Goal: Transaction & Acquisition: Purchase product/service

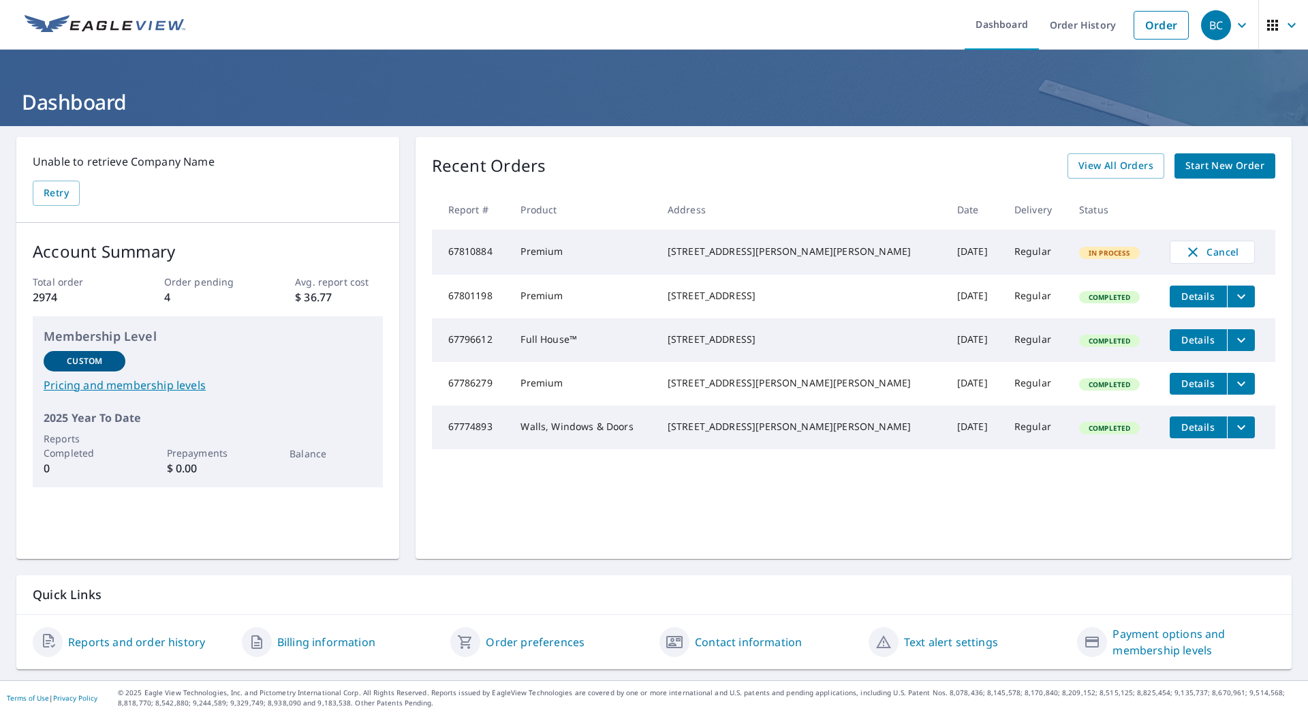
click at [1190, 165] on span "Start New Order" at bounding box center [1225, 165] width 79 height 17
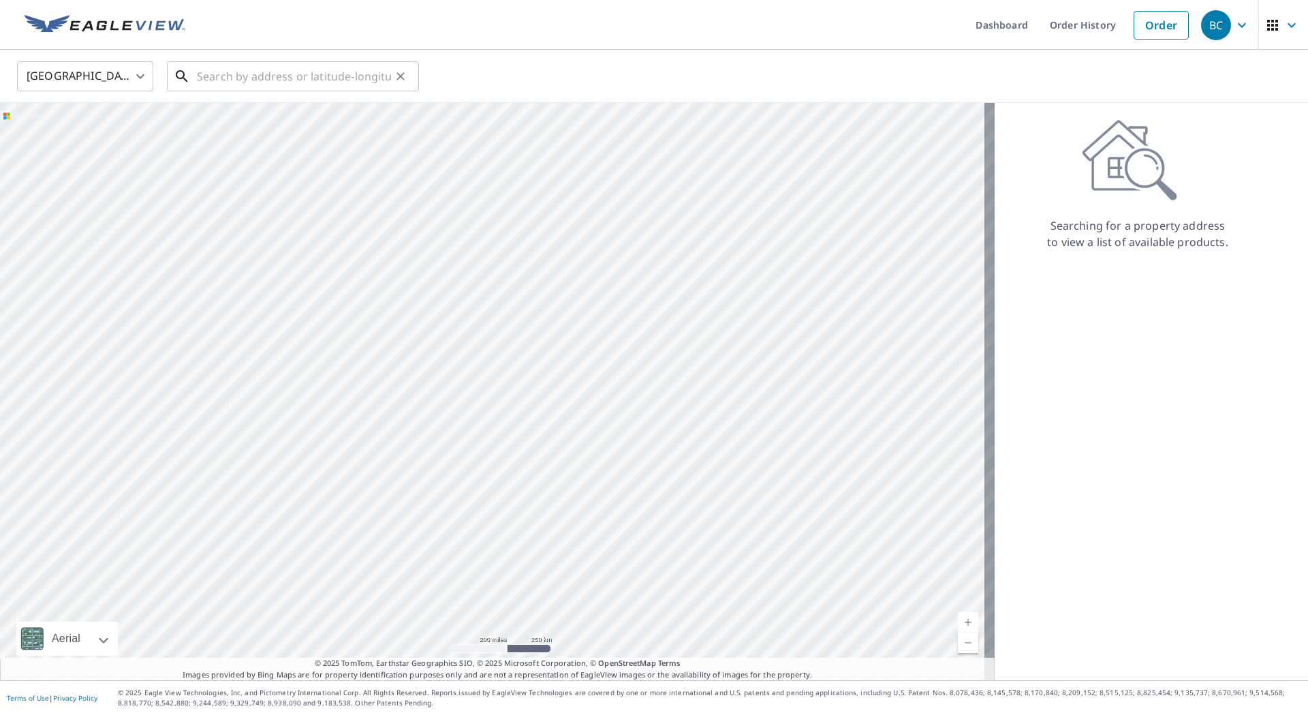
click at [367, 78] on input "text" at bounding box center [294, 76] width 194 height 38
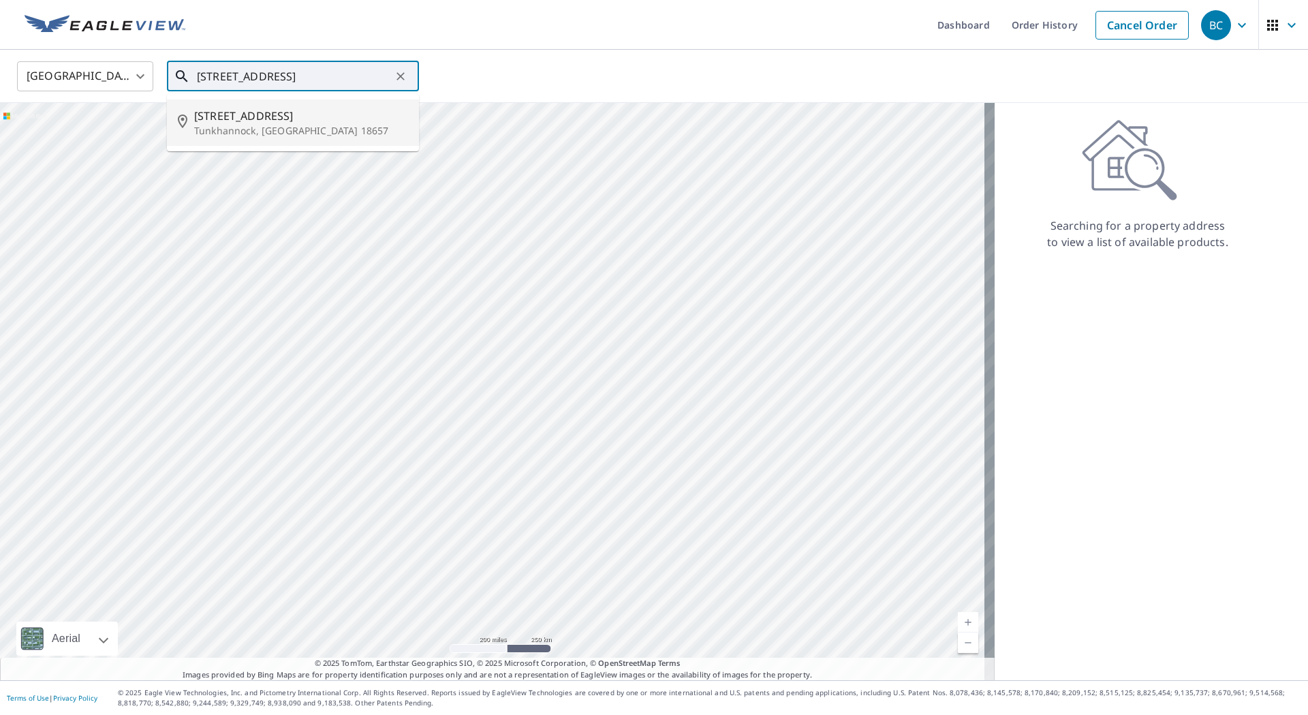
click at [219, 128] on p "Tunkhannock, [GEOGRAPHIC_DATA] 18657" at bounding box center [301, 131] width 214 height 14
type input "[STREET_ADDRESS]"
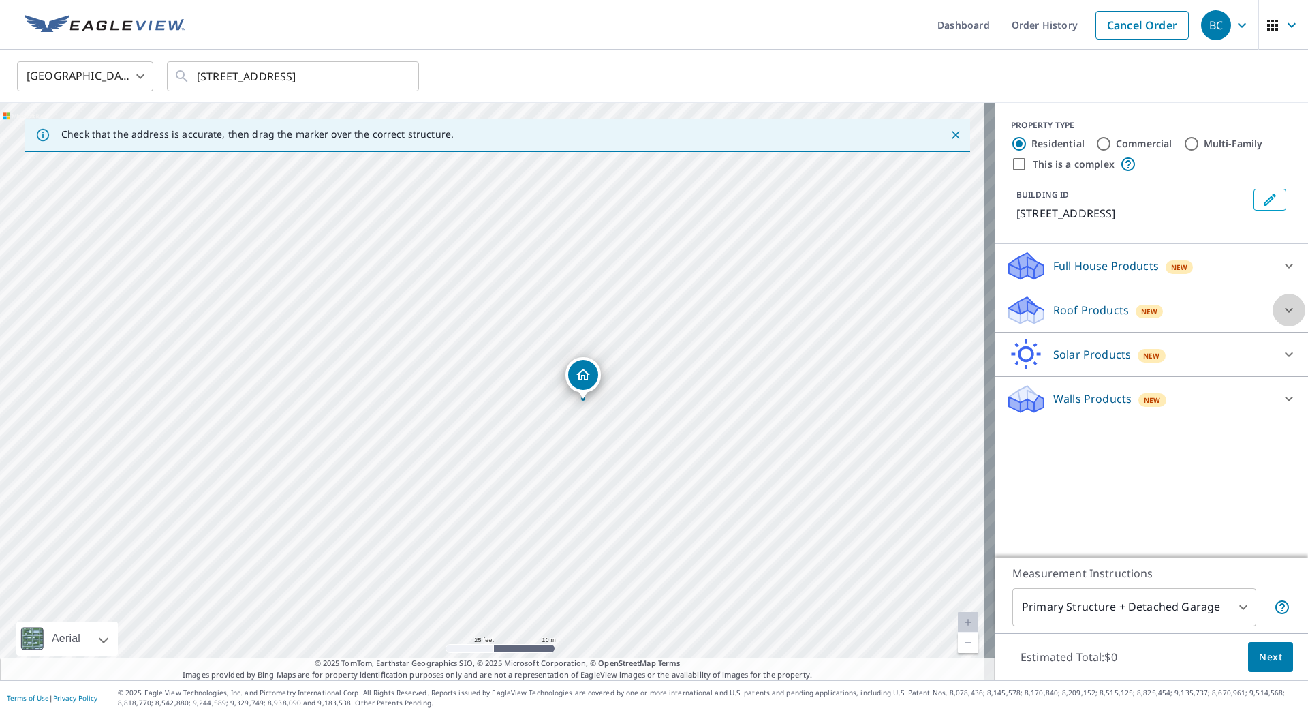
click at [1273, 306] on div at bounding box center [1289, 310] width 33 height 33
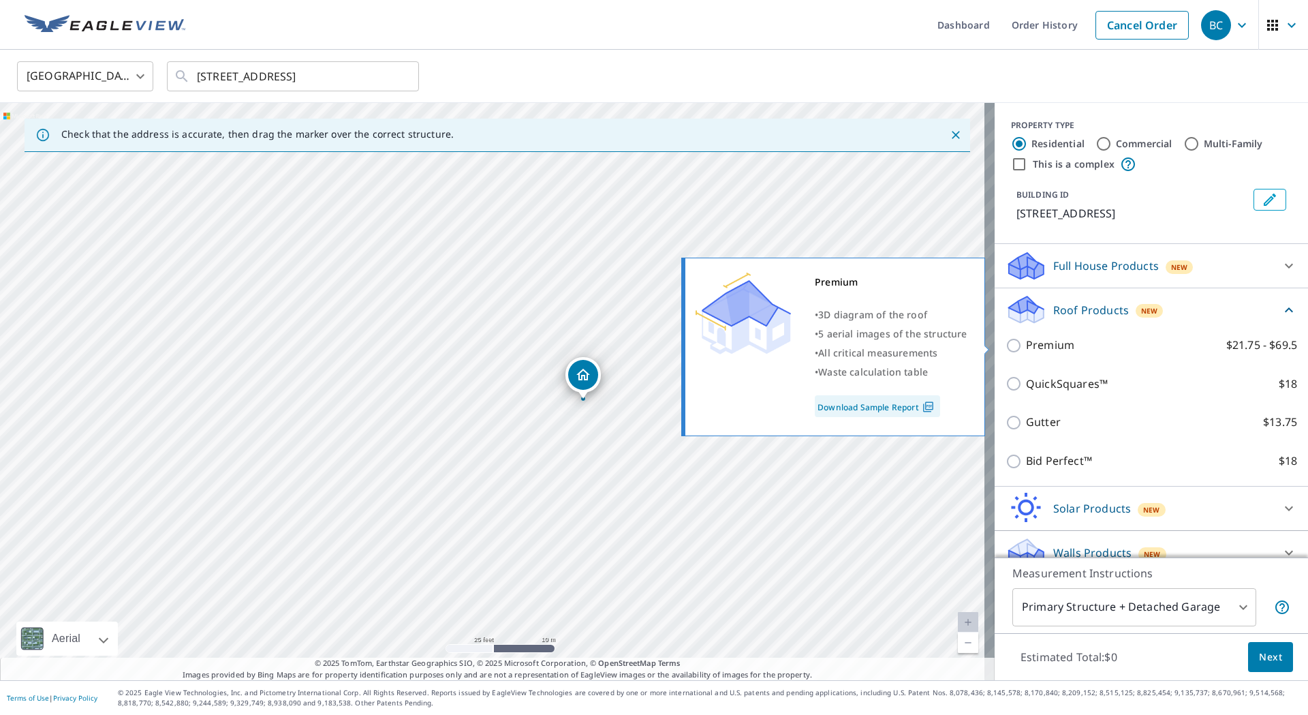
click at [1006, 345] on input "Premium $21.75 - $69.5" at bounding box center [1016, 345] width 20 height 16
checkbox input "true"
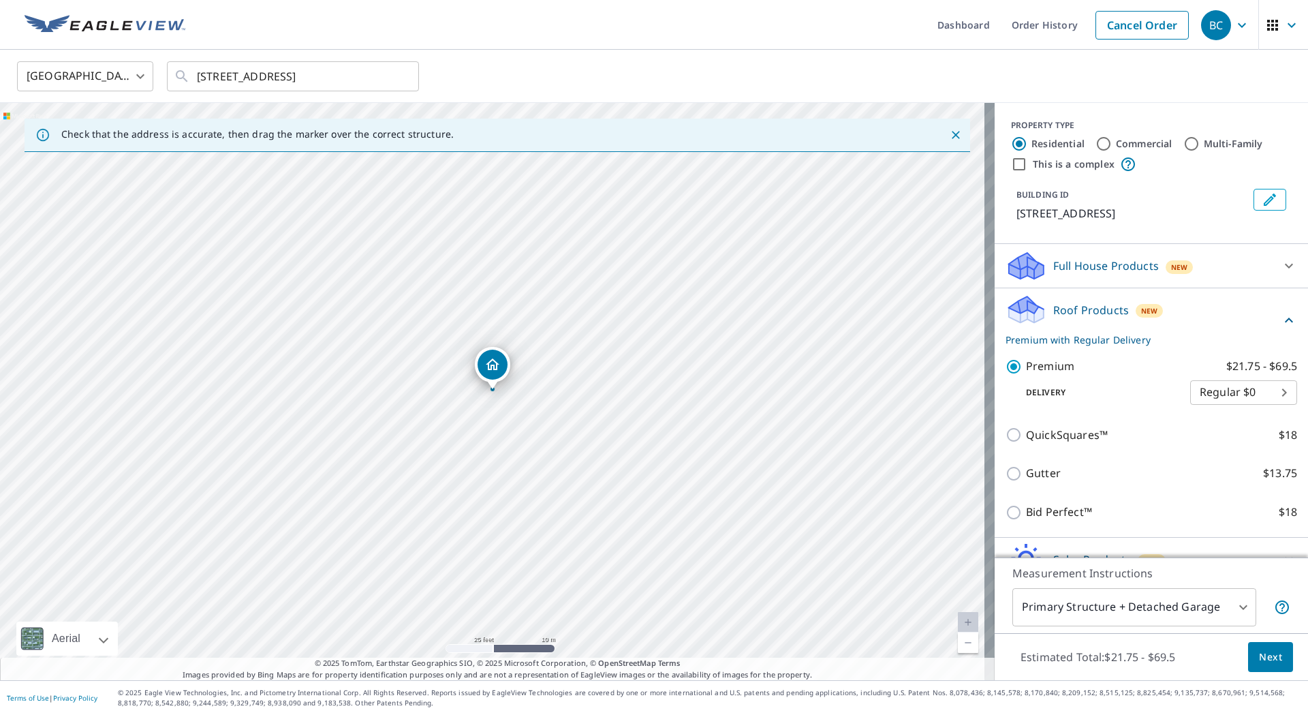
scroll to position [69, 0]
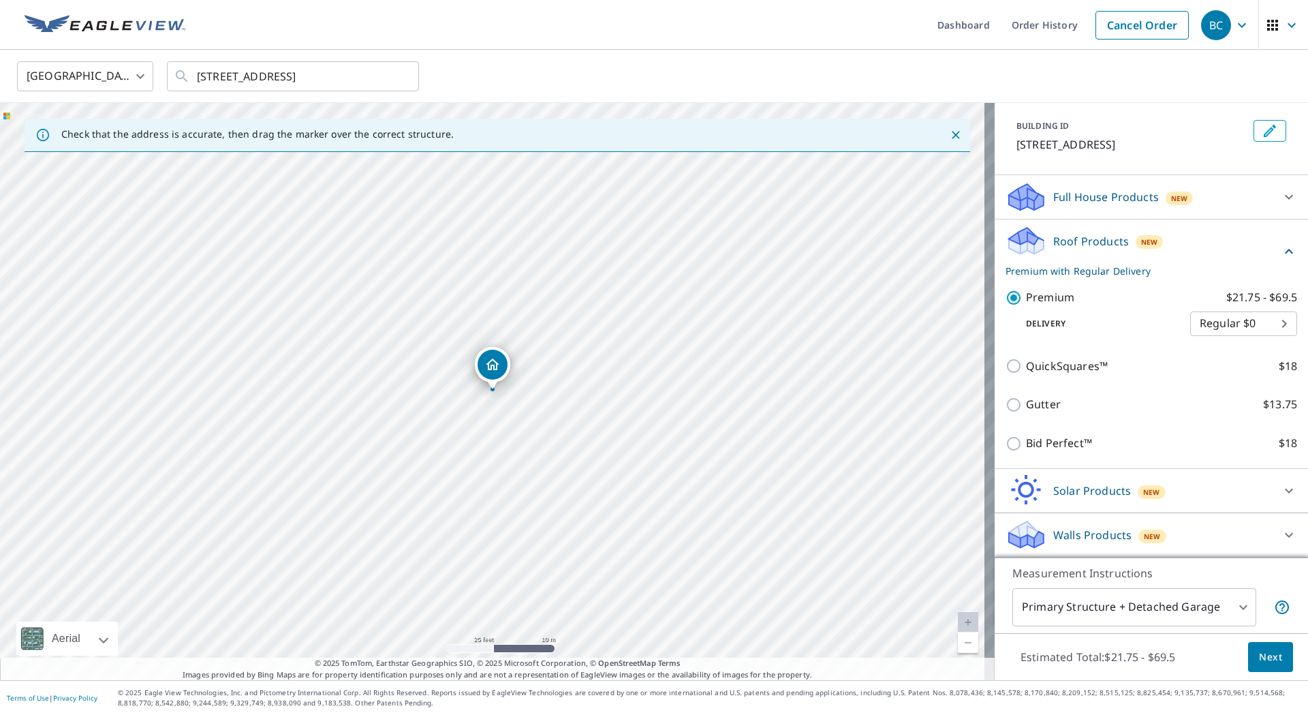
click at [1231, 608] on body "BC BC Dashboard Order History Cancel Order [DEMOGRAPHIC_DATA][GEOGRAPHIC_DATA] …" at bounding box center [654, 357] width 1308 height 715
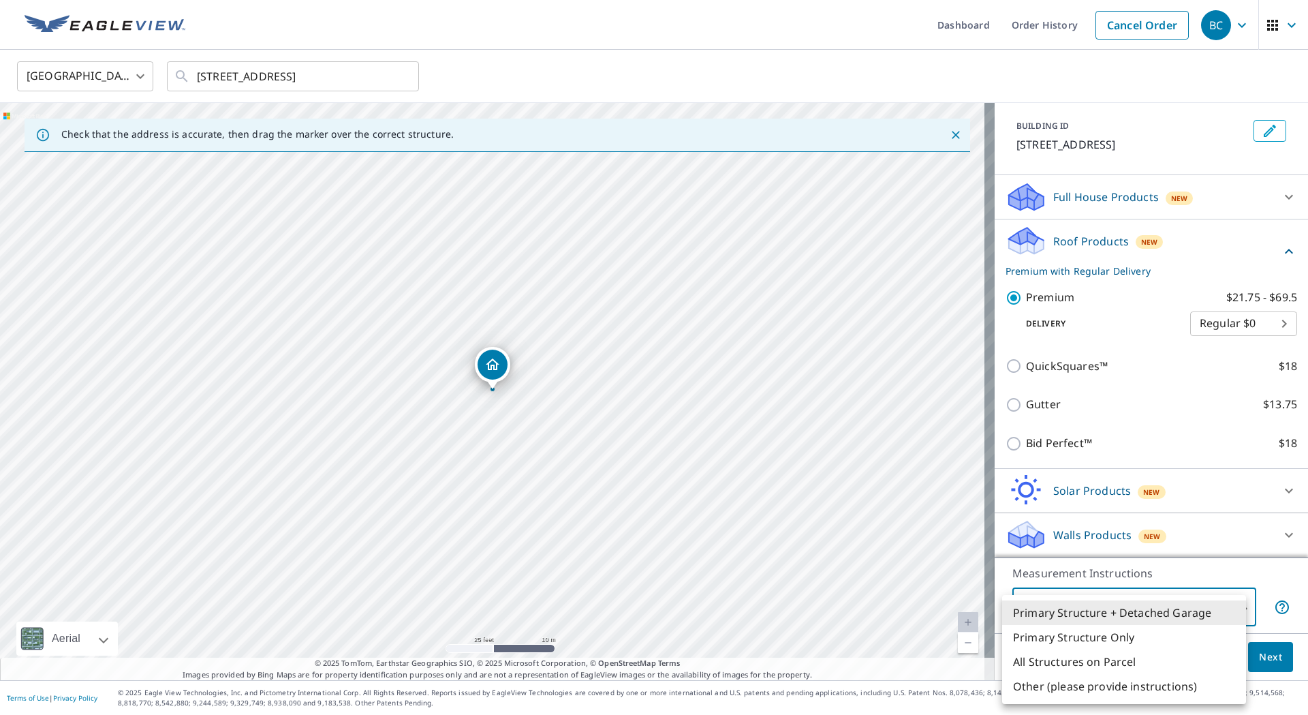
click at [1124, 638] on li "Primary Structure Only" at bounding box center [1124, 637] width 244 height 25
type input "2"
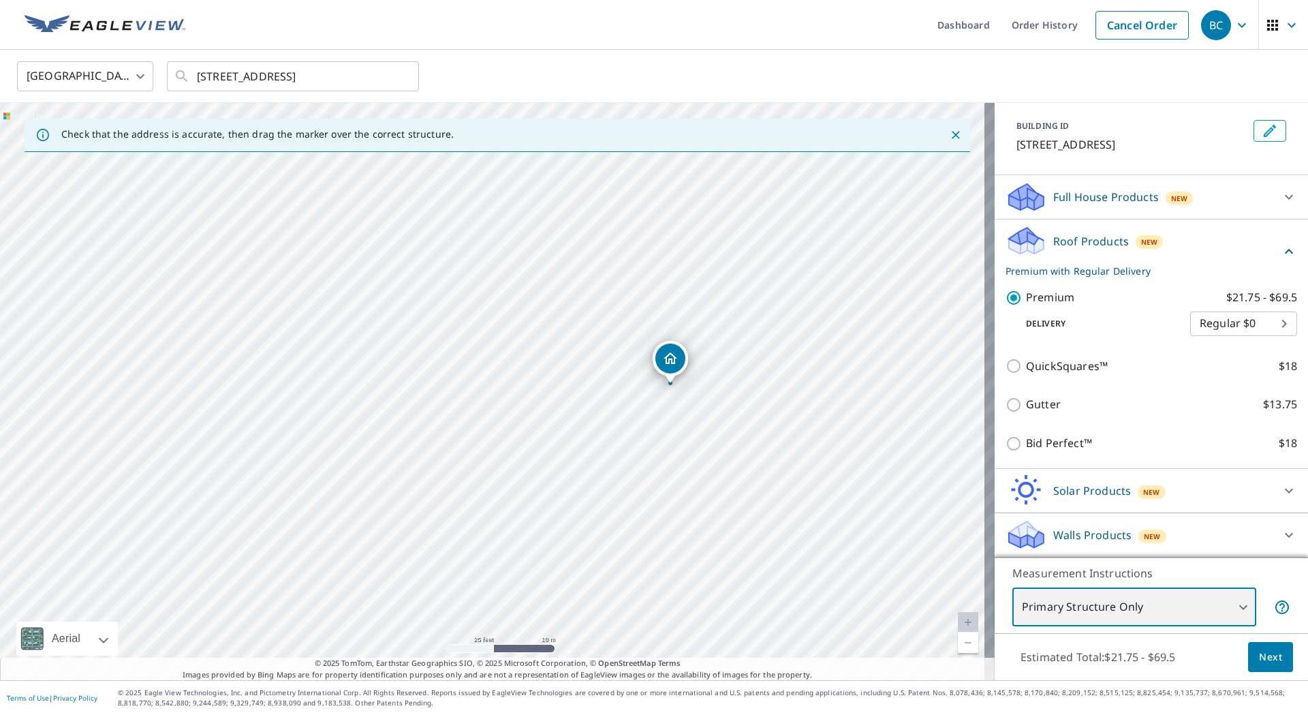
drag, startPoint x: 746, startPoint y: 318, endPoint x: 728, endPoint y: 408, distance: 92.5
click at [728, 408] on div "[STREET_ADDRESS]" at bounding box center [497, 391] width 995 height 577
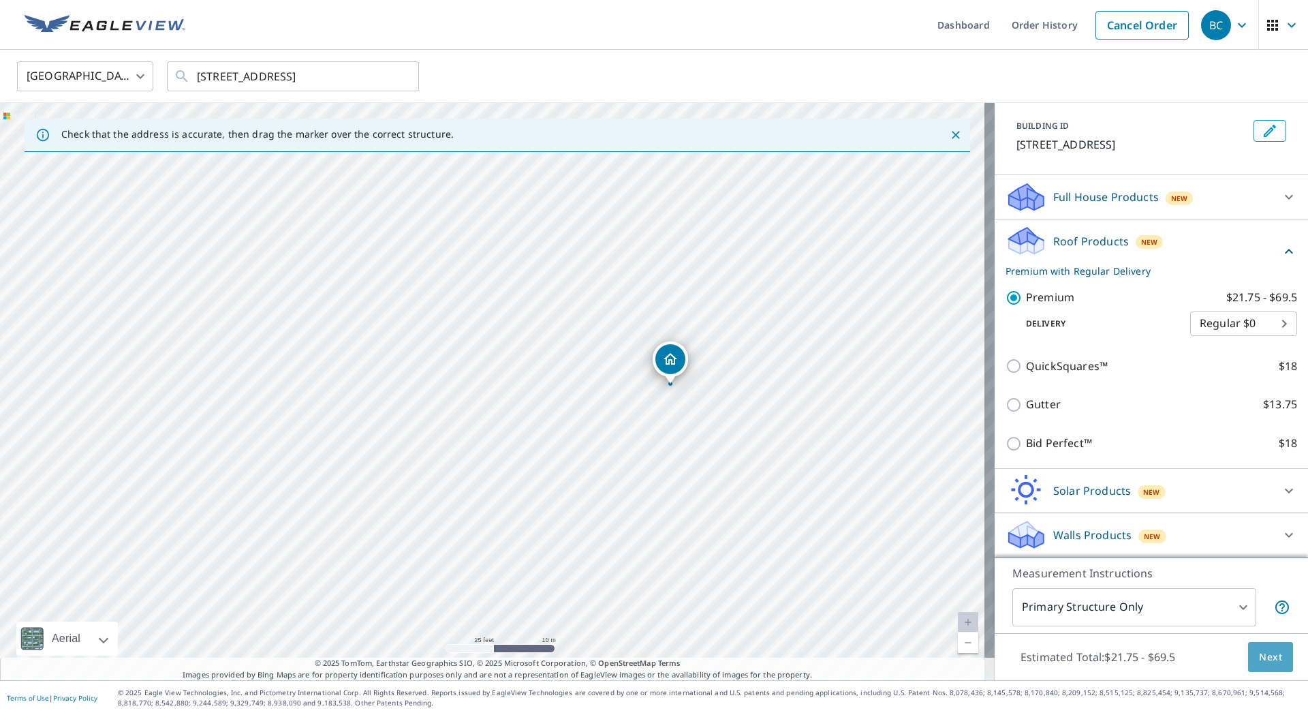
click at [1260, 661] on span "Next" at bounding box center [1270, 657] width 23 height 17
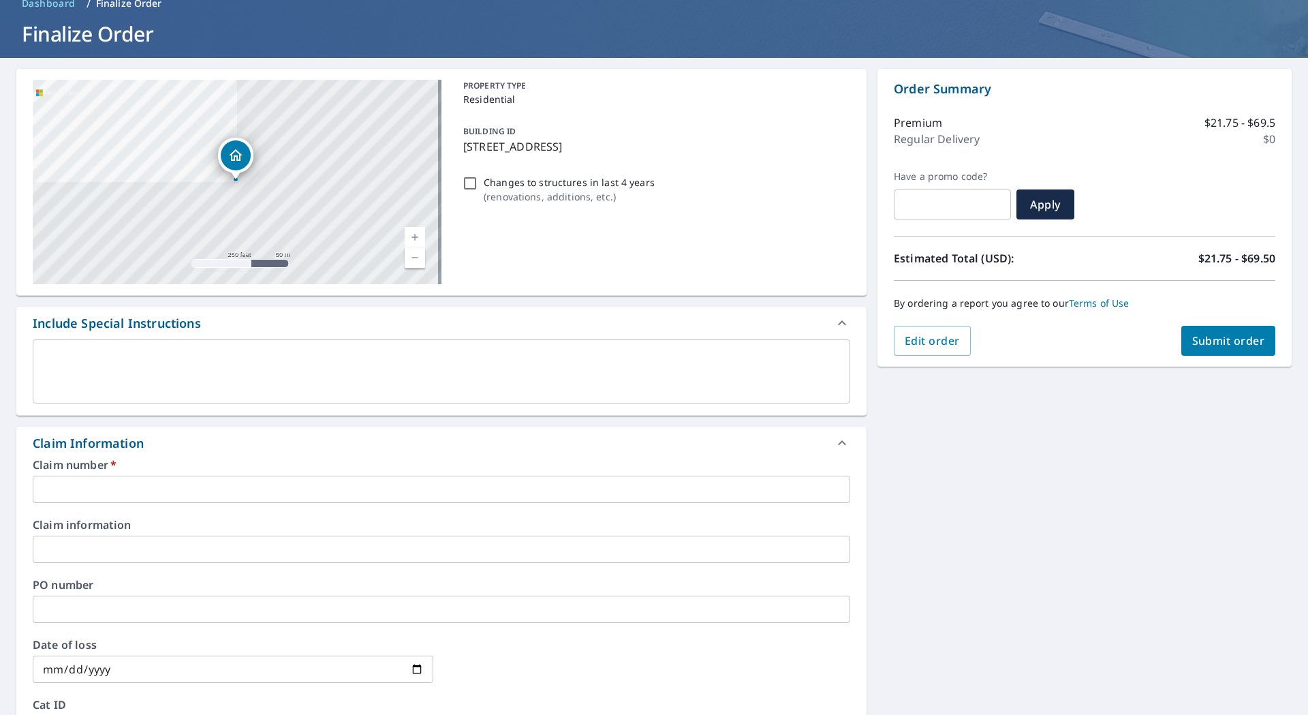
scroll to position [204, 0]
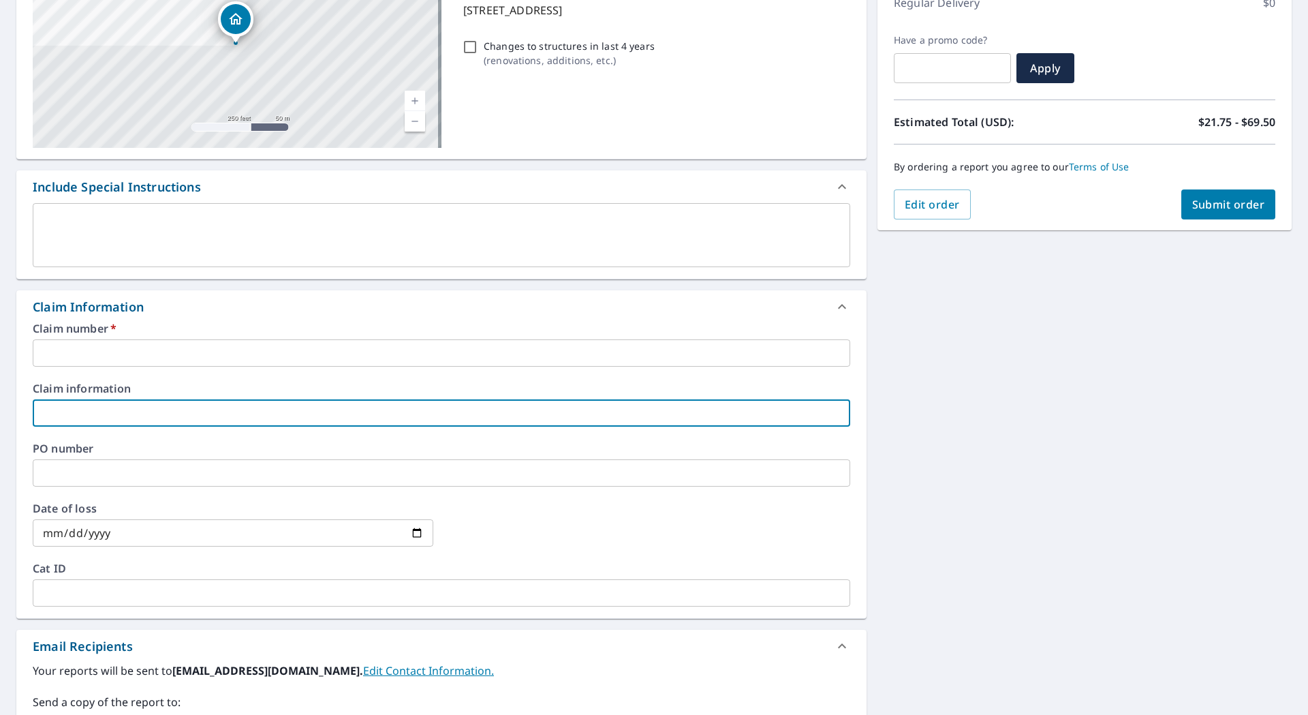
paste input "3605669"
type input "3605669"
checkbox input "true"
type input "3605669"
click at [95, 344] on input "text" at bounding box center [442, 352] width 818 height 27
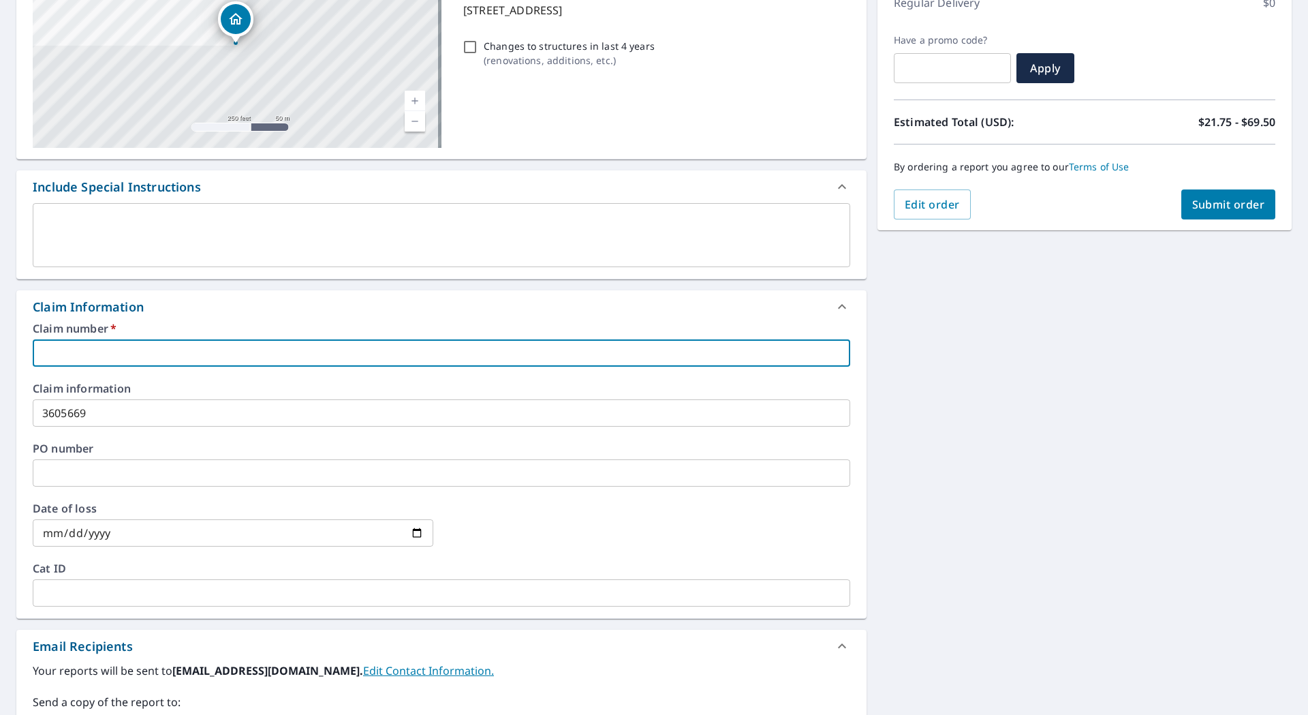
paste input "3605669"
type input "3605669"
checkbox input "true"
type input "3605669"
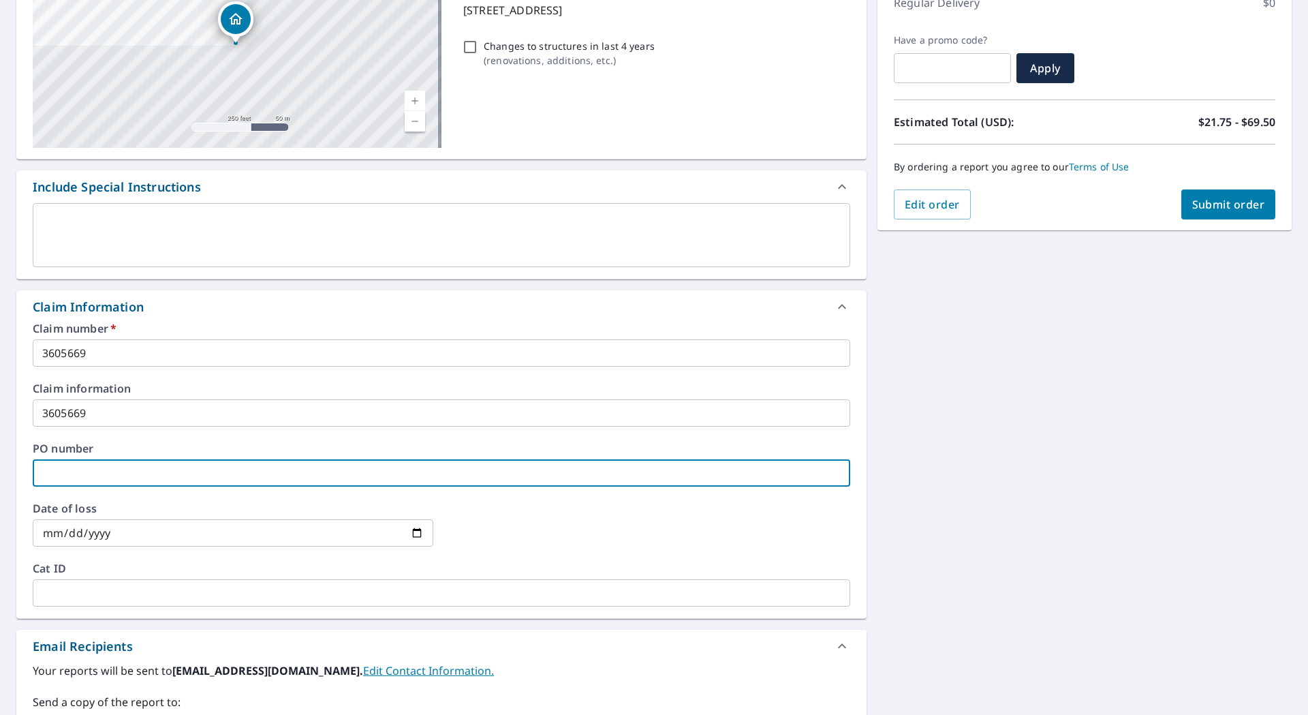
paste input "3605669"
type input "3605669"
checkbox input "true"
type input "3605669"
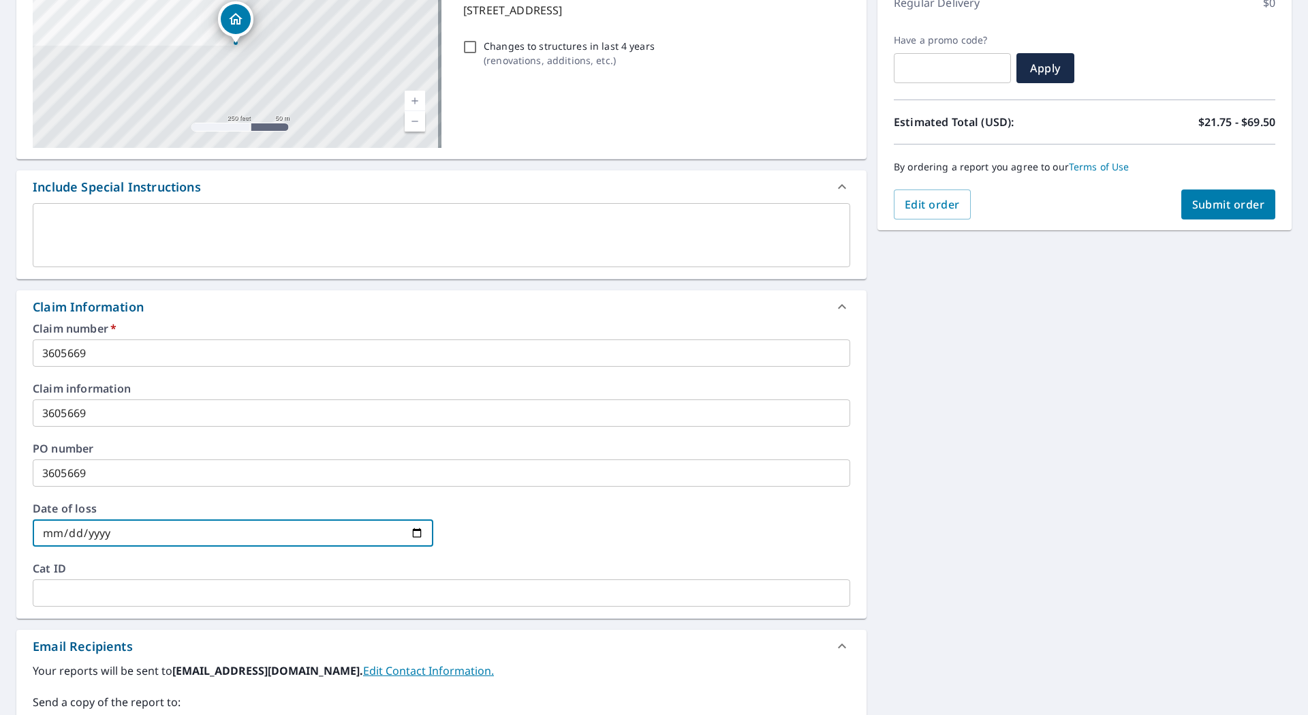
click at [373, 534] on input "date" at bounding box center [233, 532] width 401 height 27
click at [411, 533] on input "date" at bounding box center [233, 532] width 401 height 27
type input "[DATE]"
checkbox input "true"
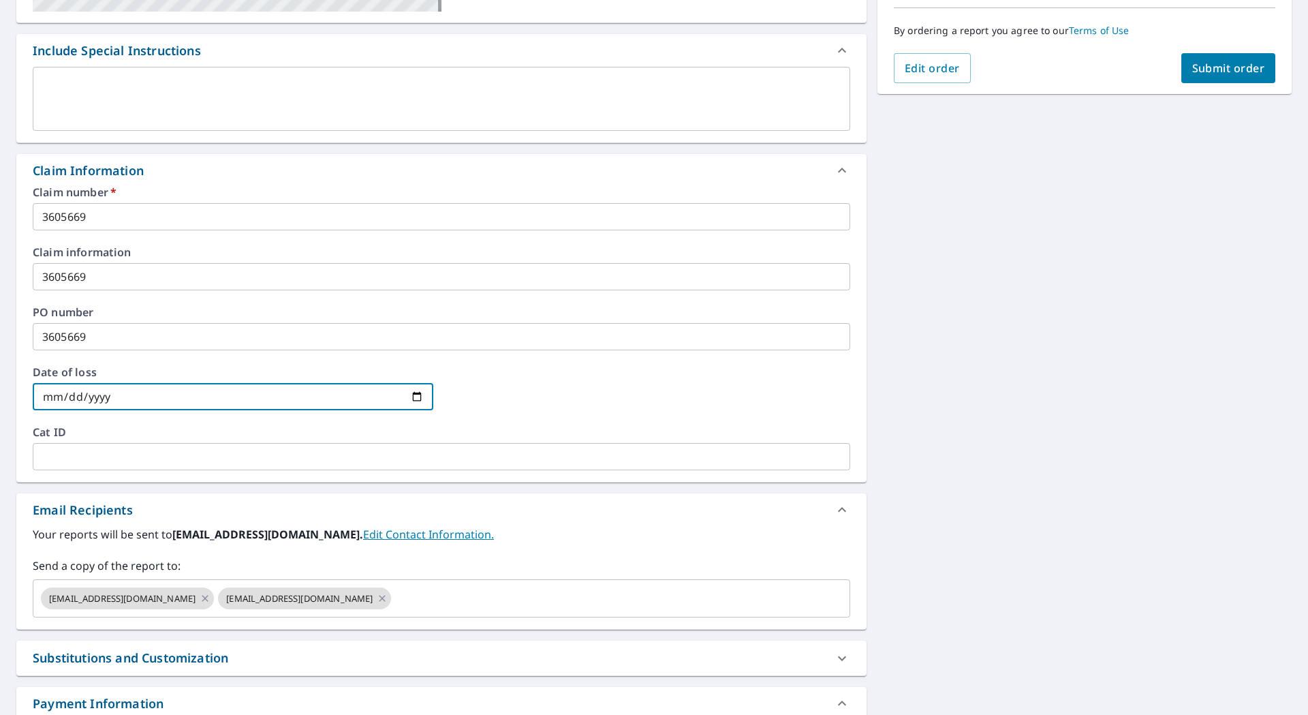
scroll to position [409, 0]
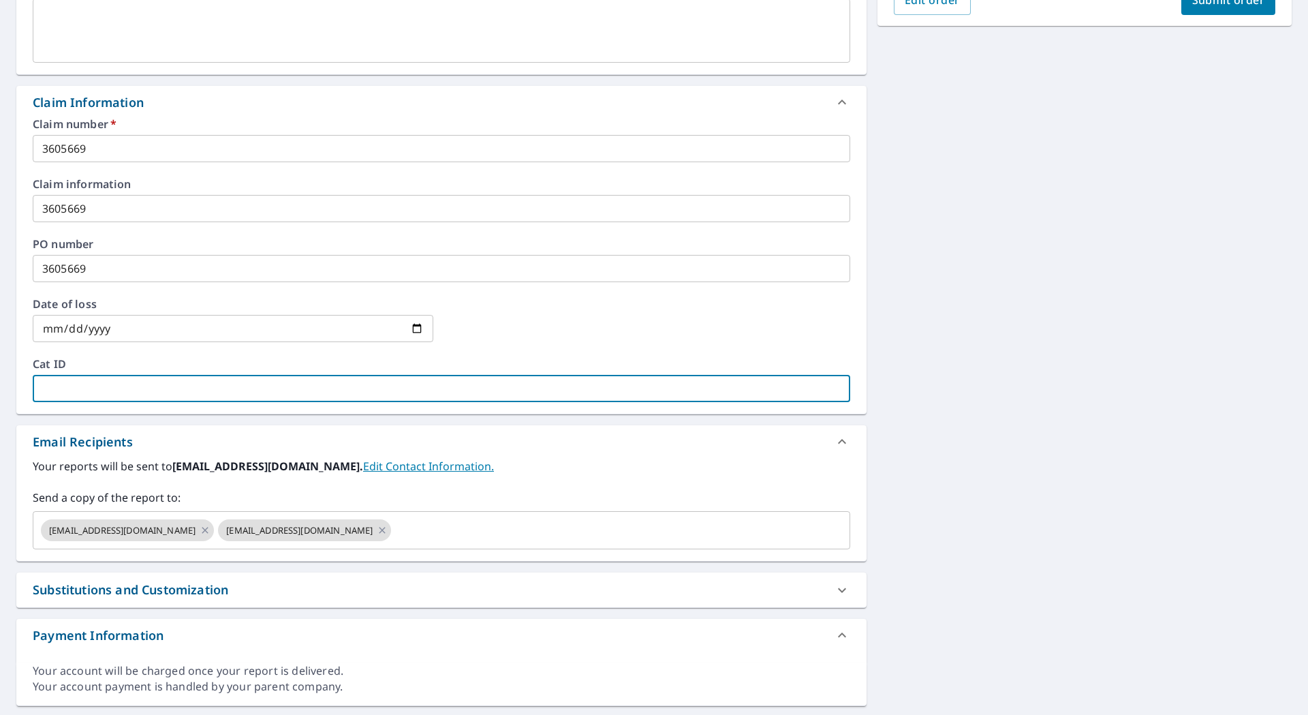
paste input "3605669"
type input "3605669"
checkbox input "true"
type input "3605669"
click at [393, 534] on input "text" at bounding box center [608, 530] width 431 height 26
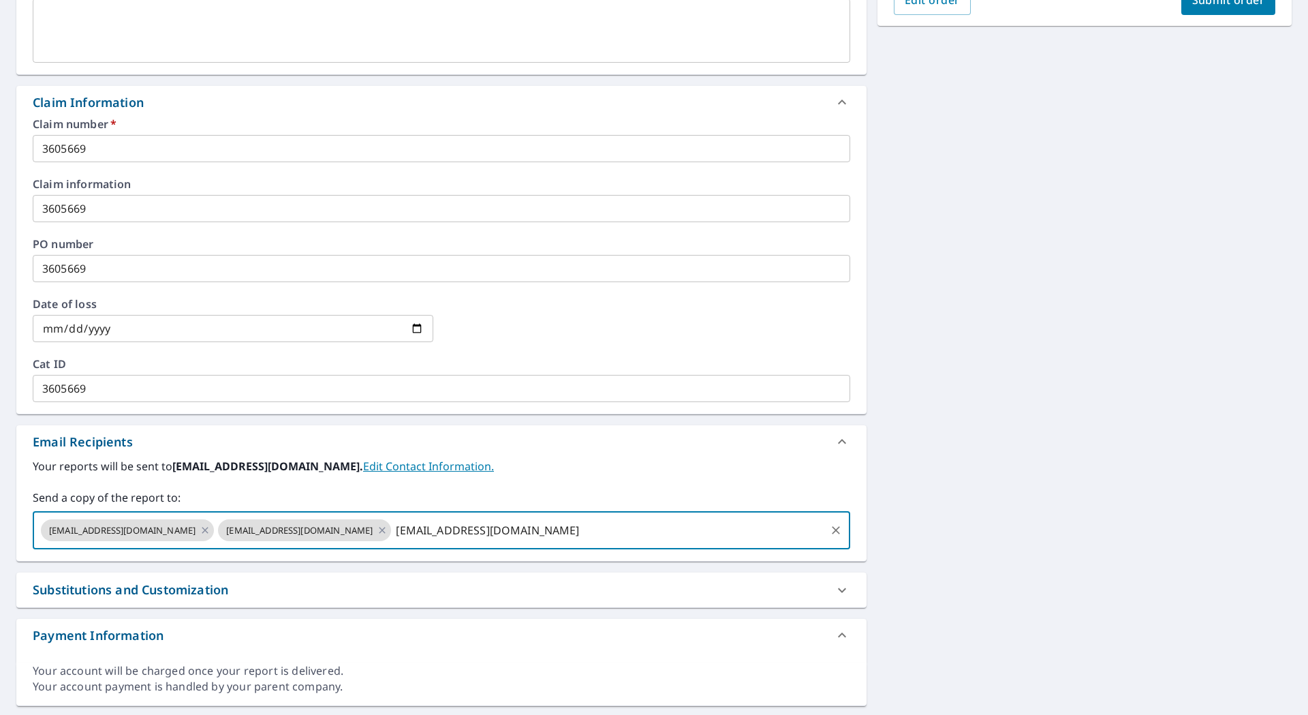
click at [501, 532] on input "[EMAIL_ADDRESS][DOMAIN_NAME]" at bounding box center [608, 530] width 431 height 26
paste input "3605669"
type input "[EMAIL_ADDRESS][DOMAIN_NAME]"
checkbox input "true"
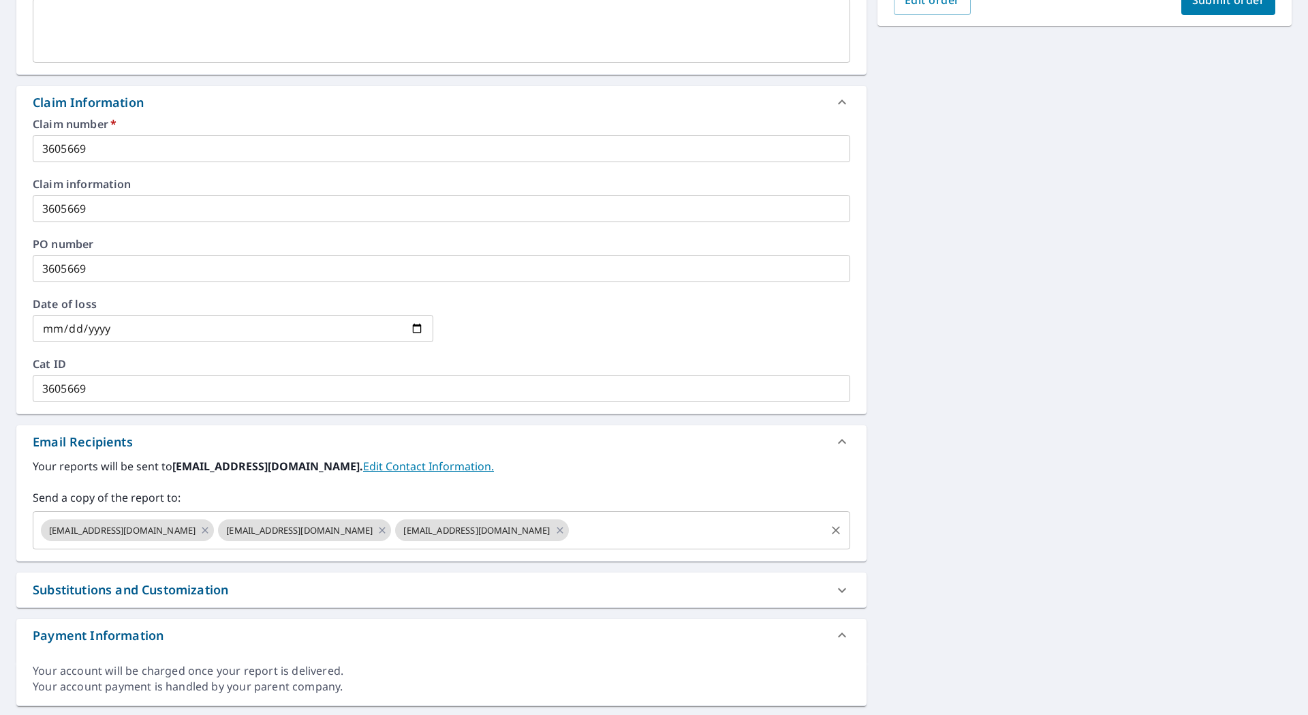
click at [574, 533] on input "text" at bounding box center [697, 530] width 253 height 26
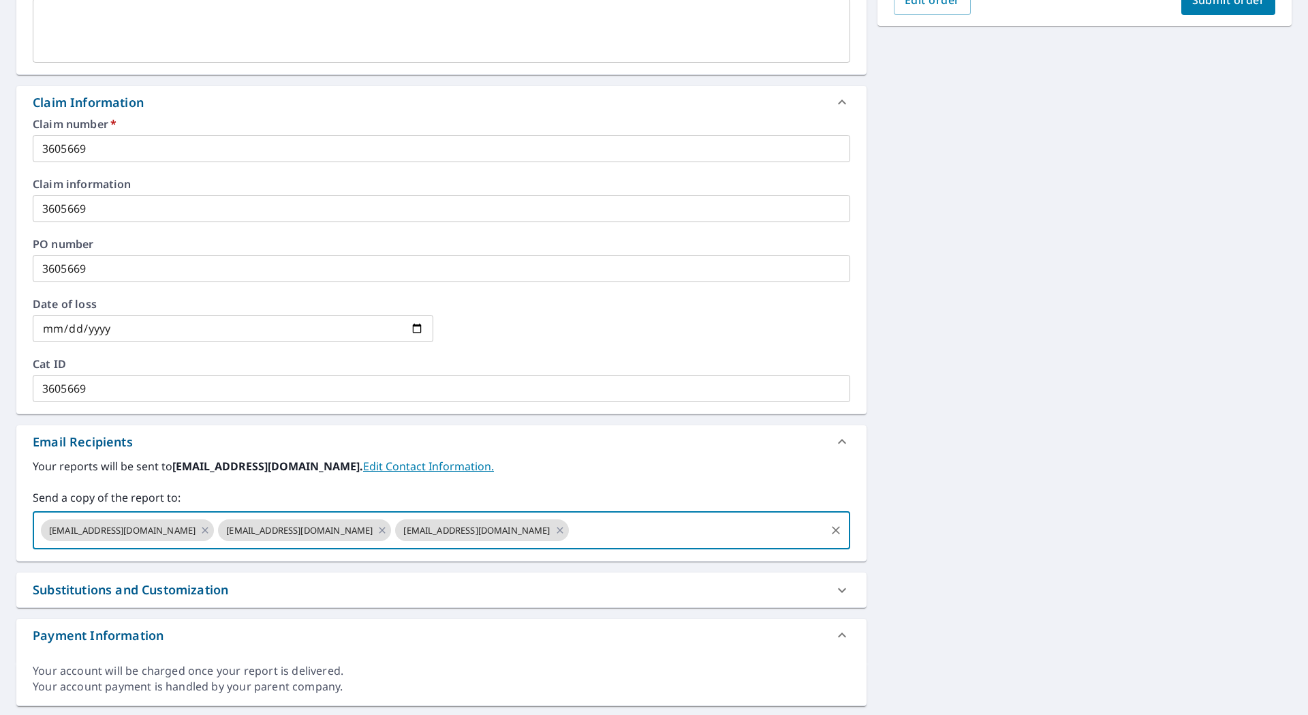
paste input "[EMAIL_ADDRESS][DOMAIN_NAME]"
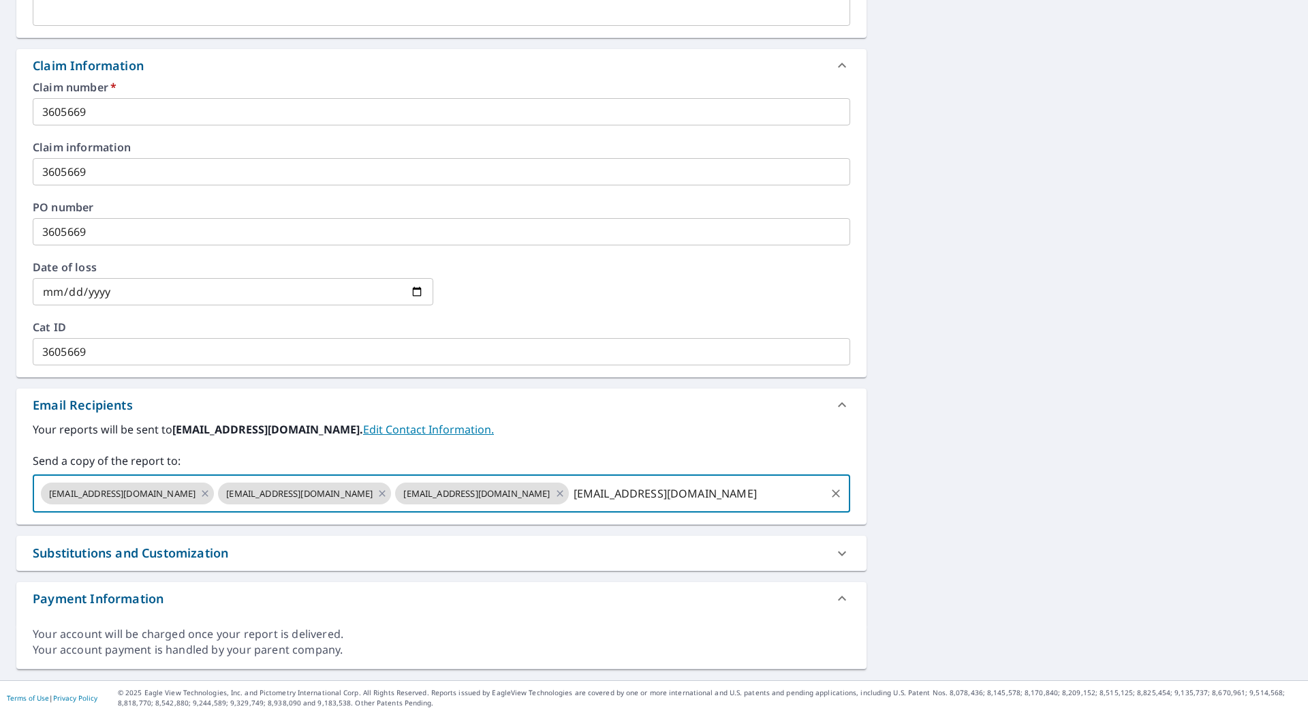
scroll to position [37, 0]
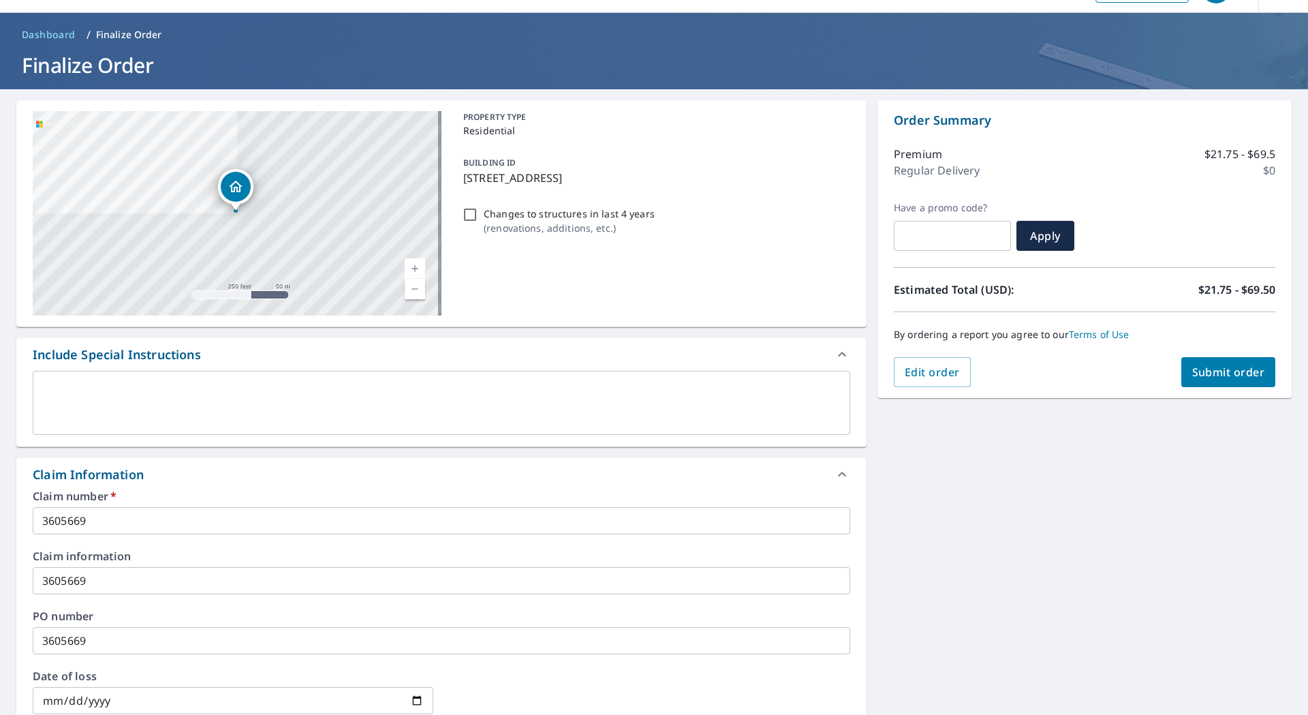
type input "[EMAIL_ADDRESS][DOMAIN_NAME]"
click at [1203, 367] on span "Submit order" at bounding box center [1228, 372] width 73 height 15
checkbox input "true"
